Goal: Navigation & Orientation: Find specific page/section

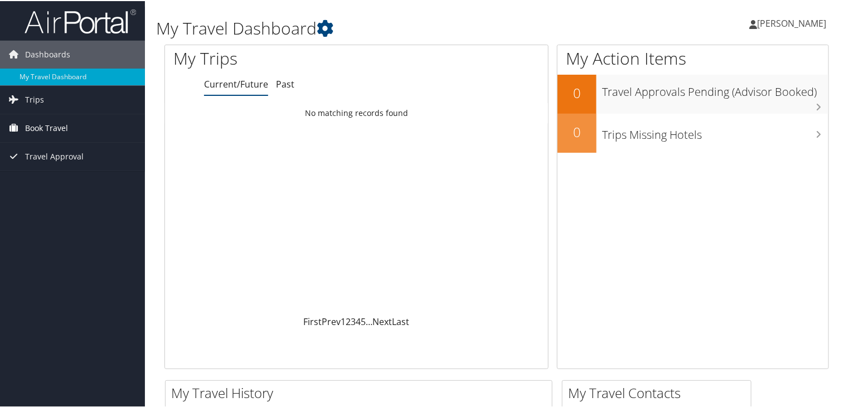
click at [38, 123] on span "Book Travel" at bounding box center [46, 127] width 43 height 28
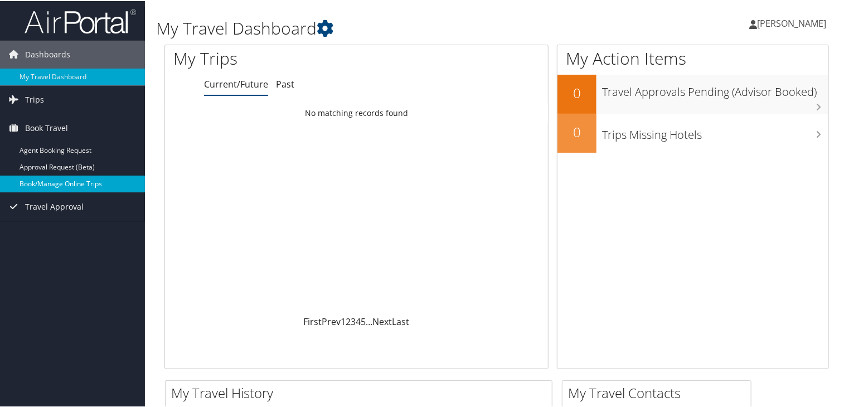
click at [82, 182] on link "Book/Manage Online Trips" at bounding box center [72, 182] width 145 height 17
click at [39, 94] on span "Trips" at bounding box center [34, 99] width 19 height 28
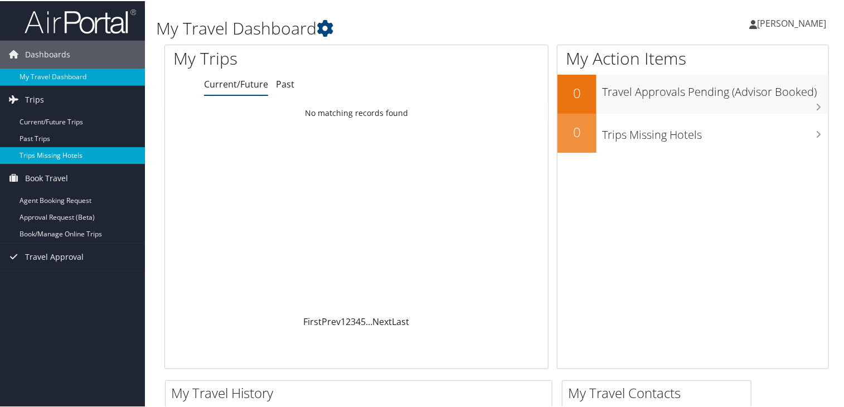
click at [62, 153] on link "Trips Missing Hotels" at bounding box center [72, 154] width 145 height 17
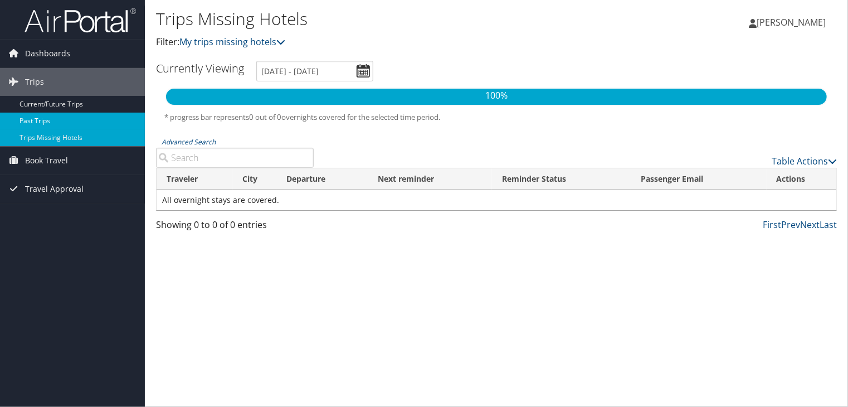
click at [43, 119] on link "Past Trips" at bounding box center [72, 121] width 145 height 17
